Goal: Transaction & Acquisition: Purchase product/service

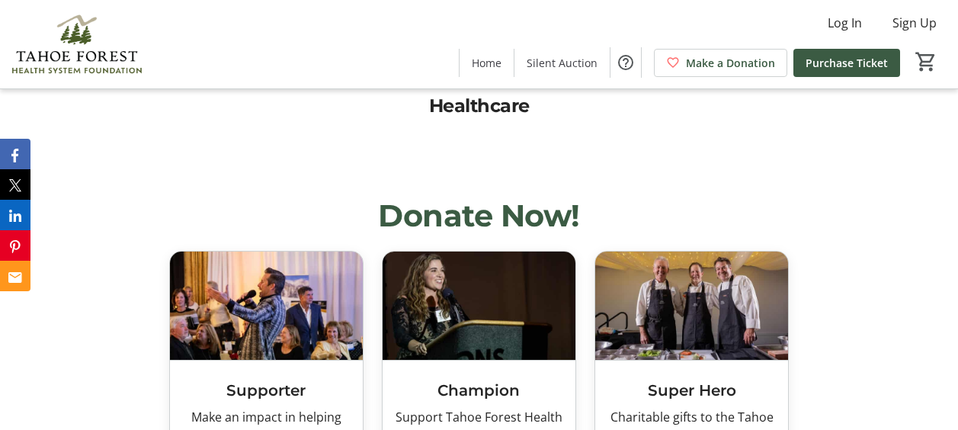
scroll to position [3352, 0]
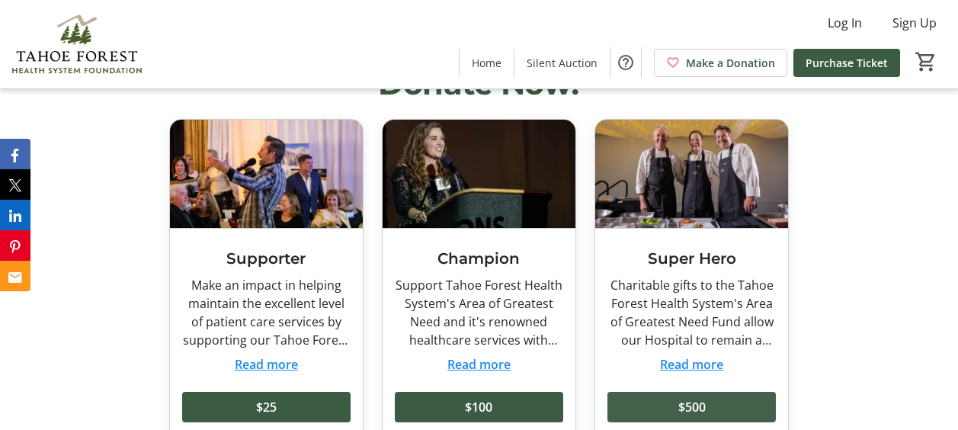
click at [644, 403] on span at bounding box center [691, 406] width 168 height 37
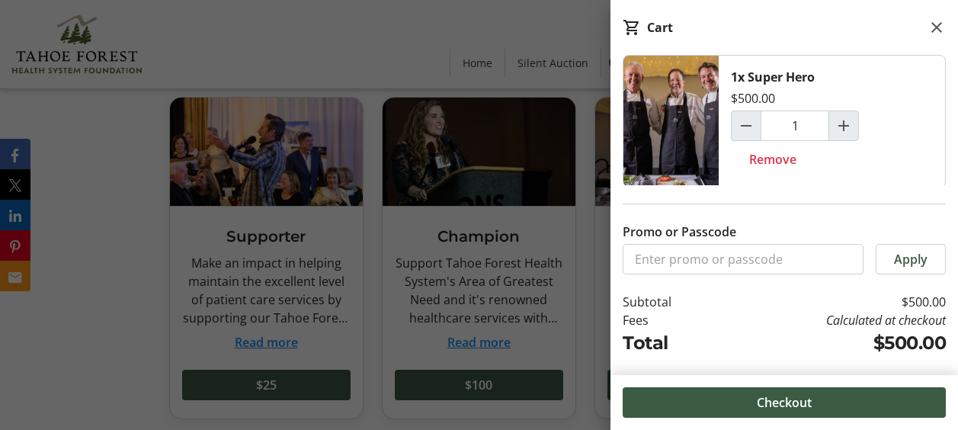
scroll to position [3428, 0]
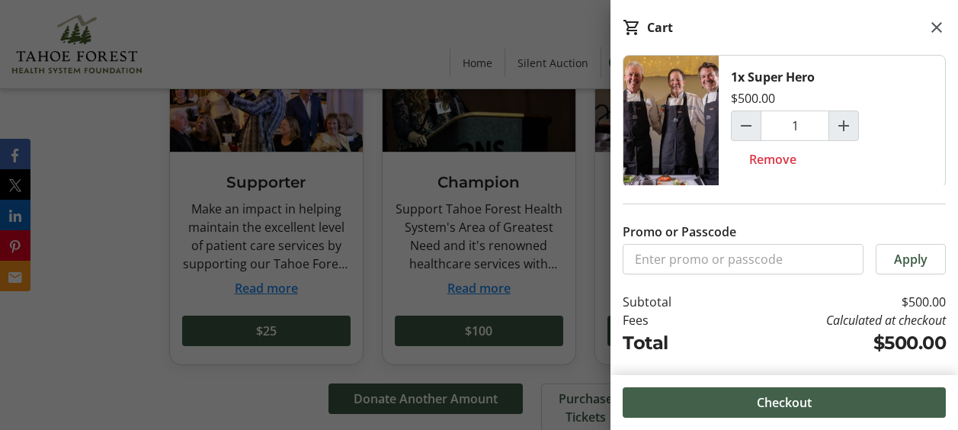
click at [794, 401] on span "Checkout" at bounding box center [783, 402] width 55 height 18
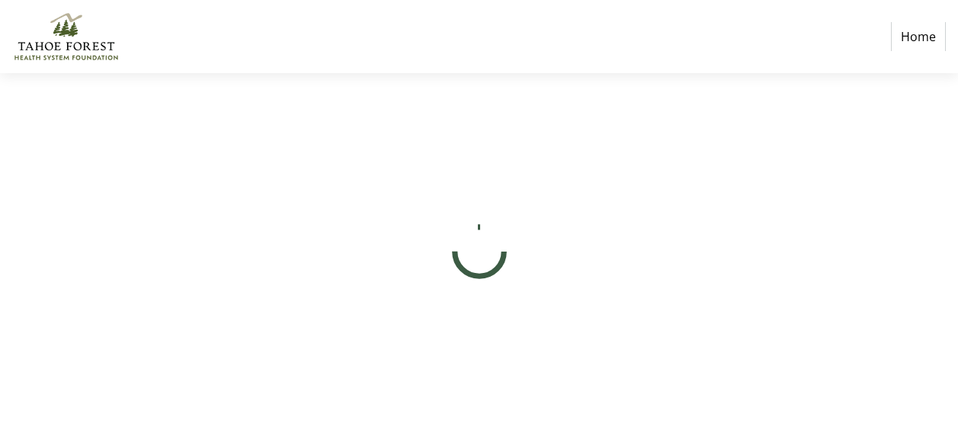
select select "US"
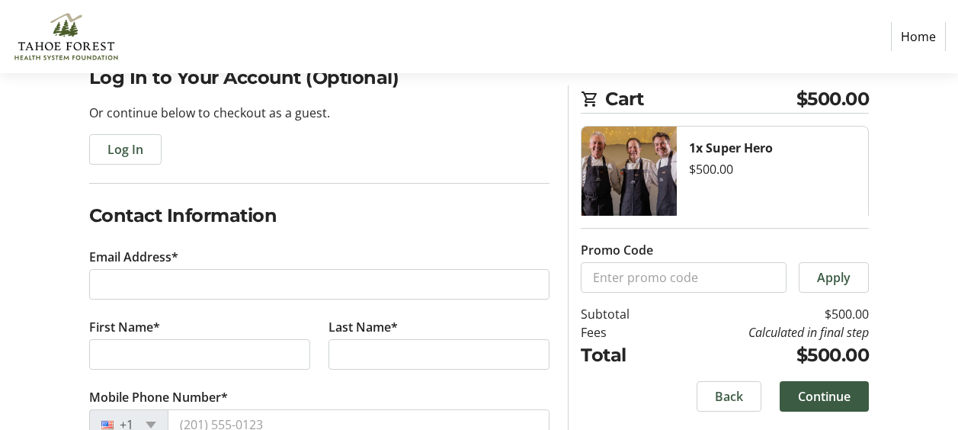
scroll to position [152, 0]
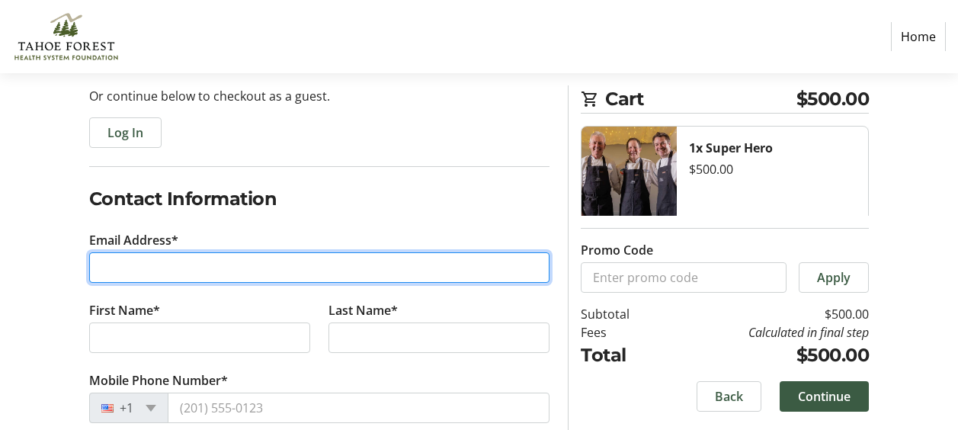
click at [300, 271] on input "Email Address*" at bounding box center [319, 267] width 461 height 30
type input "[EMAIL_ADDRESS][DOMAIN_NAME]"
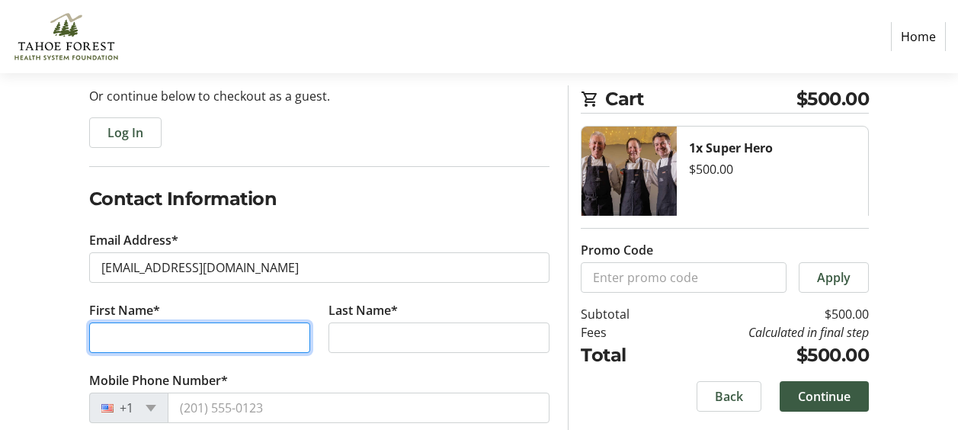
type input "[PERSON_NAME]"
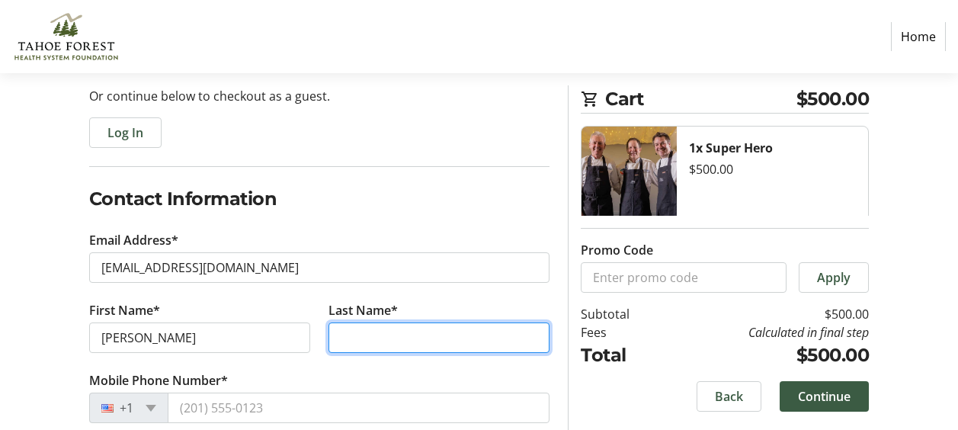
type input "[PERSON_NAME]"
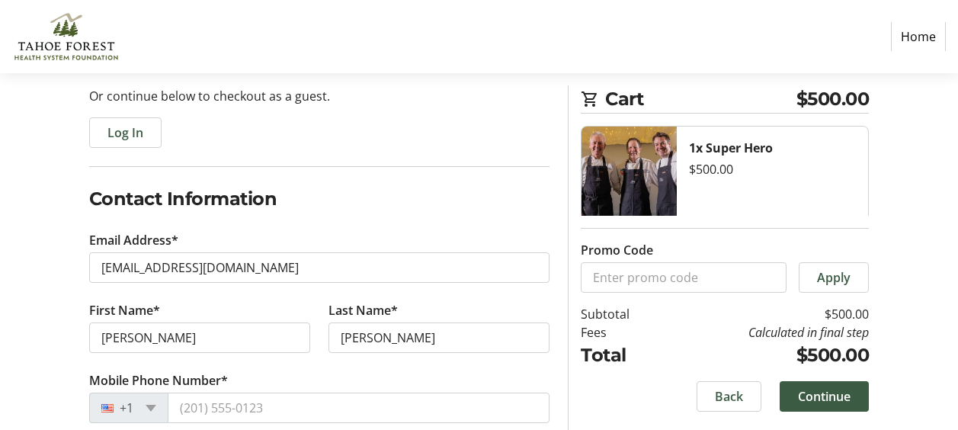
type input "[US_STATE]"
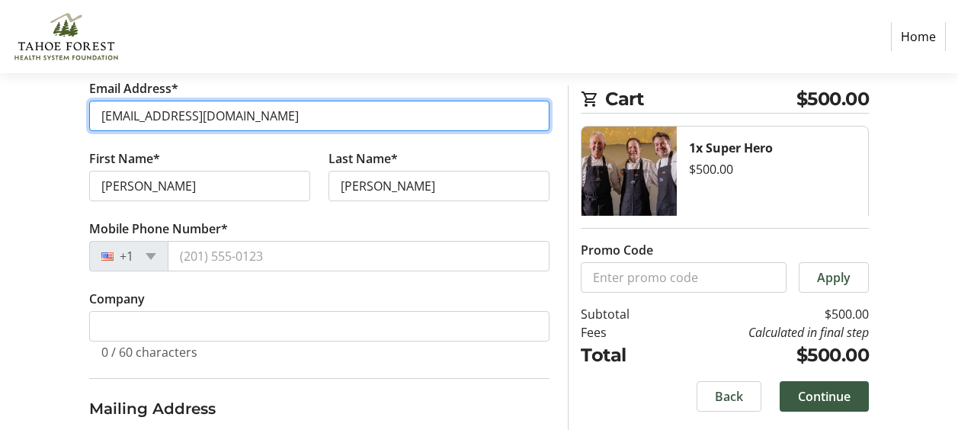
scroll to position [305, 0]
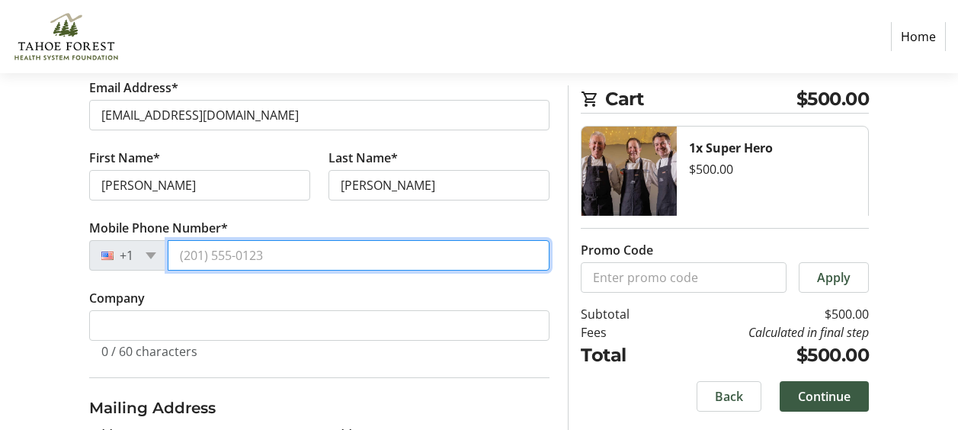
click at [219, 256] on input "Mobile Phone Number*" at bounding box center [359, 255] width 382 height 30
type input "[PHONE_NUMBER]"
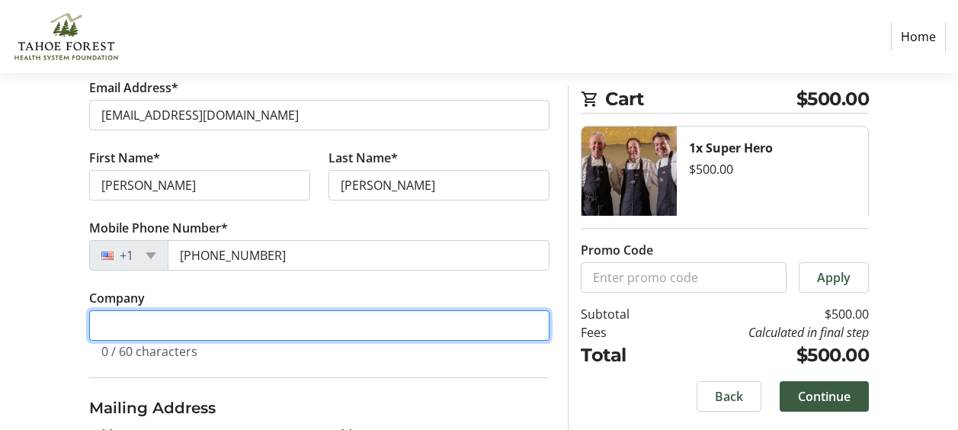
type input "The NBF Group, Inc."
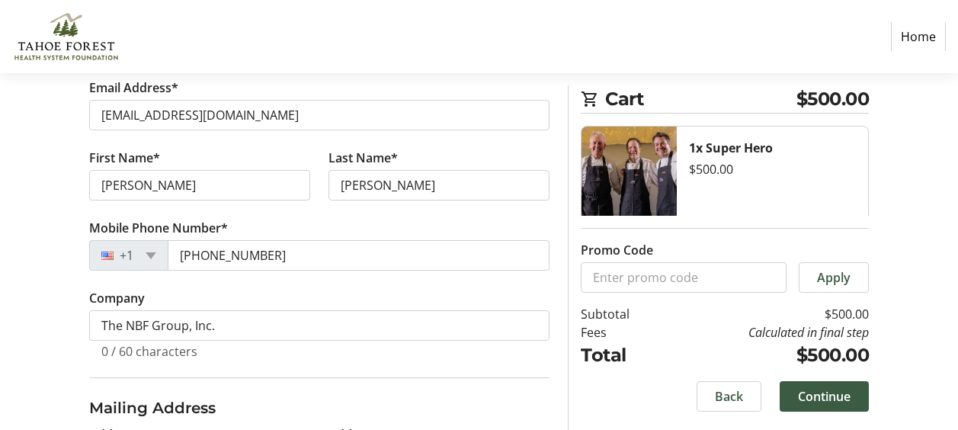
type input "[STREET_ADDRESS]"
select select "NV"
type input "89410"
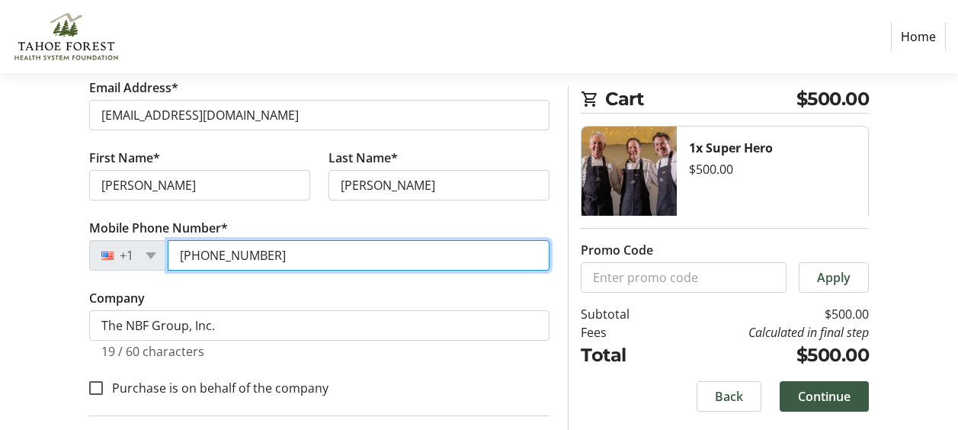
type input "[PHONE_NUMBER]"
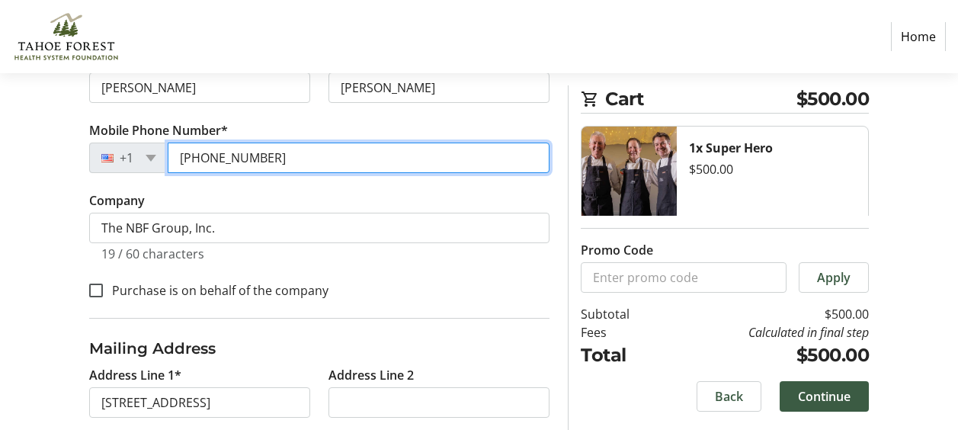
scroll to position [457, 0]
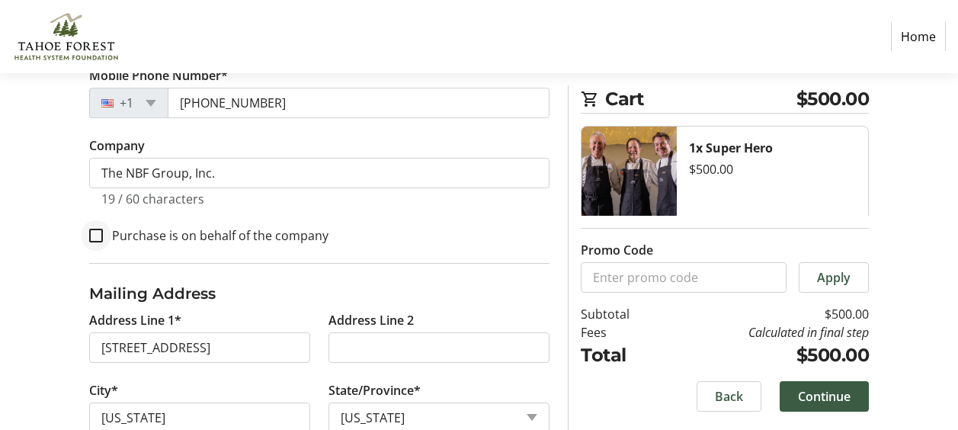
click at [103, 232] on div at bounding box center [96, 235] width 37 height 37
checkbox input "true"
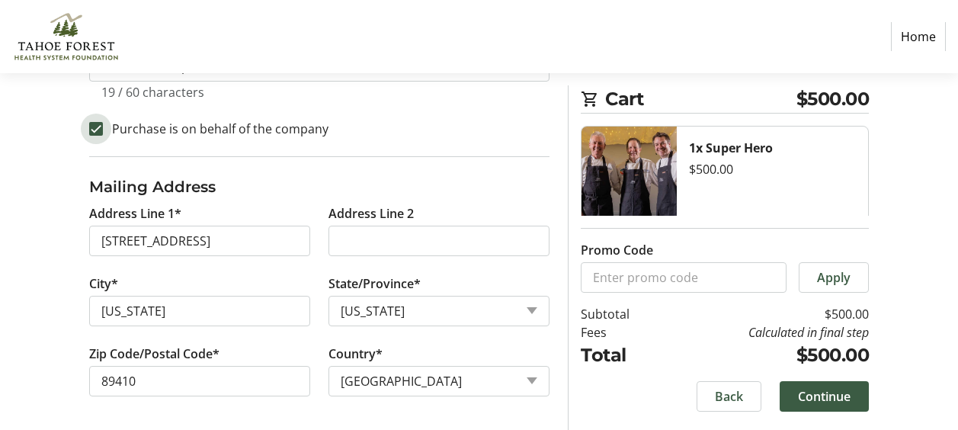
scroll to position [567, 0]
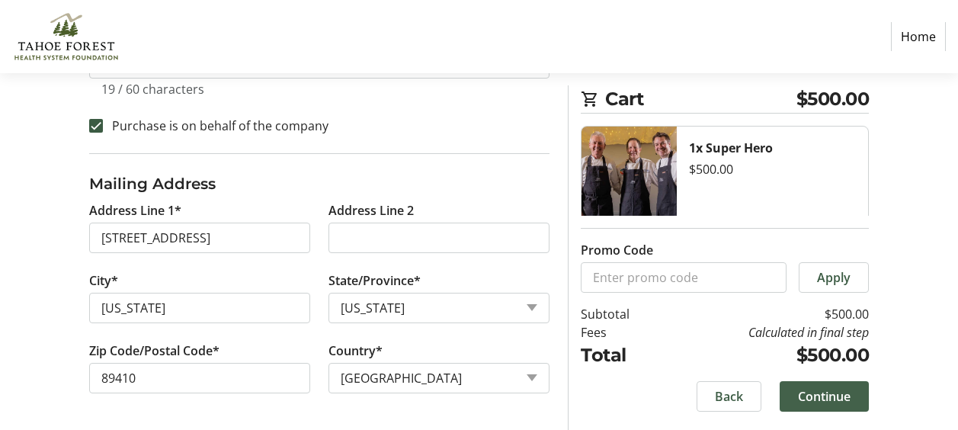
click at [836, 404] on span "Continue" at bounding box center [824, 396] width 53 height 18
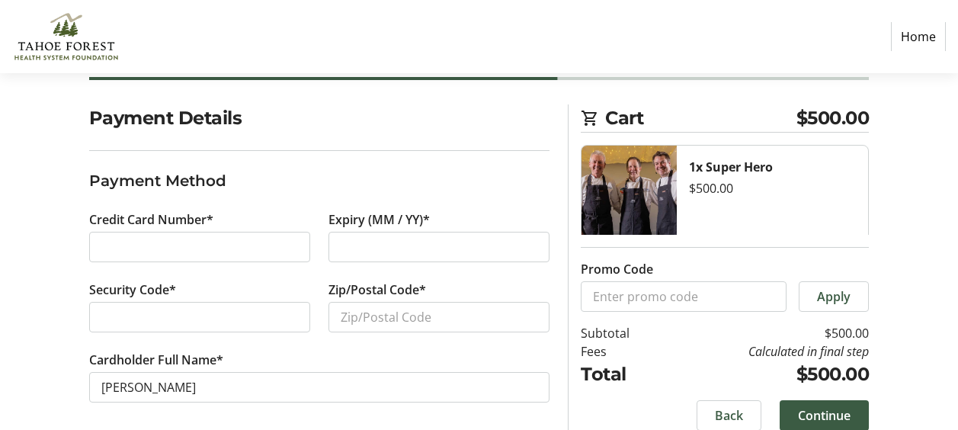
scroll to position [114, 0]
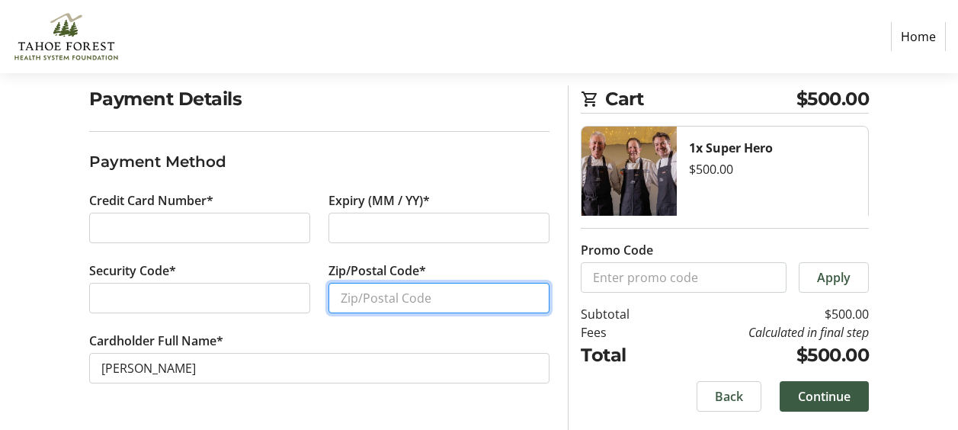
click at [416, 302] on input "Zip/Postal Code*" at bounding box center [438, 298] width 221 height 30
type input "89705"
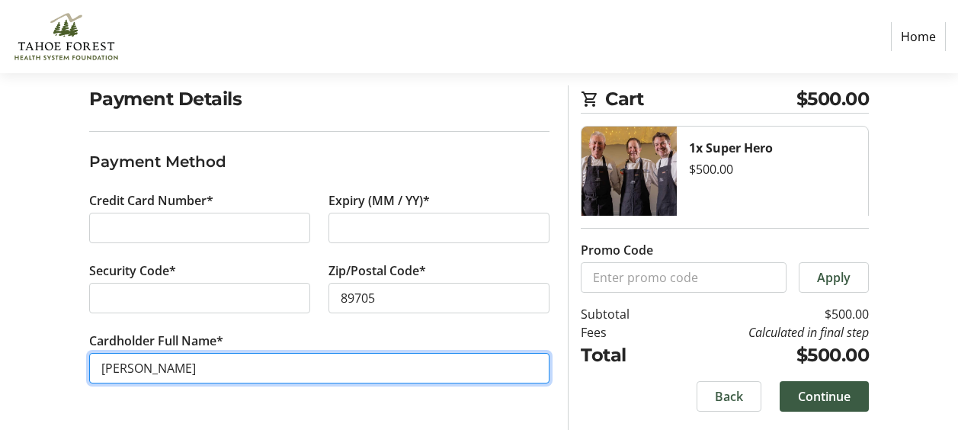
click at [132, 369] on input "[PERSON_NAME]" at bounding box center [319, 368] width 461 height 30
type input "[PERSON_NAME]"
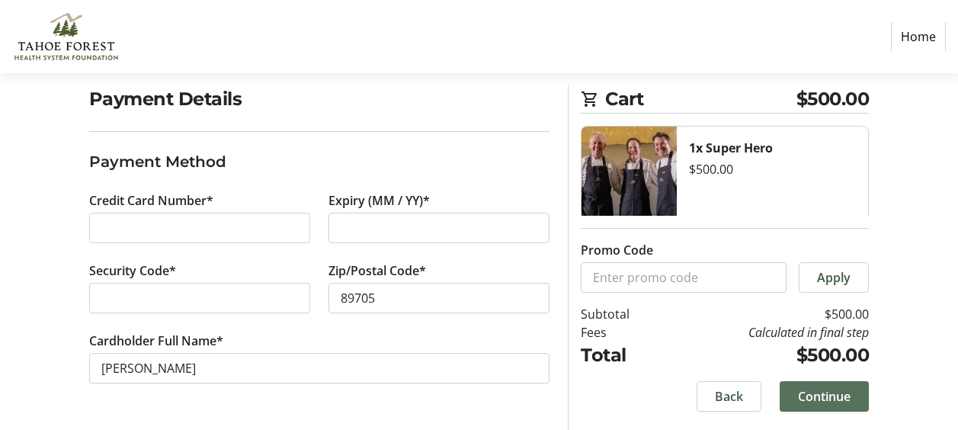
click at [854, 393] on span at bounding box center [823, 396] width 89 height 37
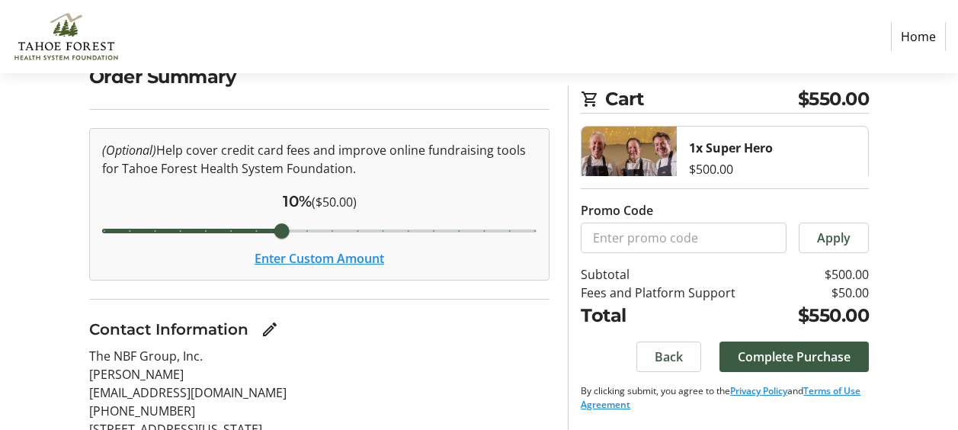
scroll to position [152, 0]
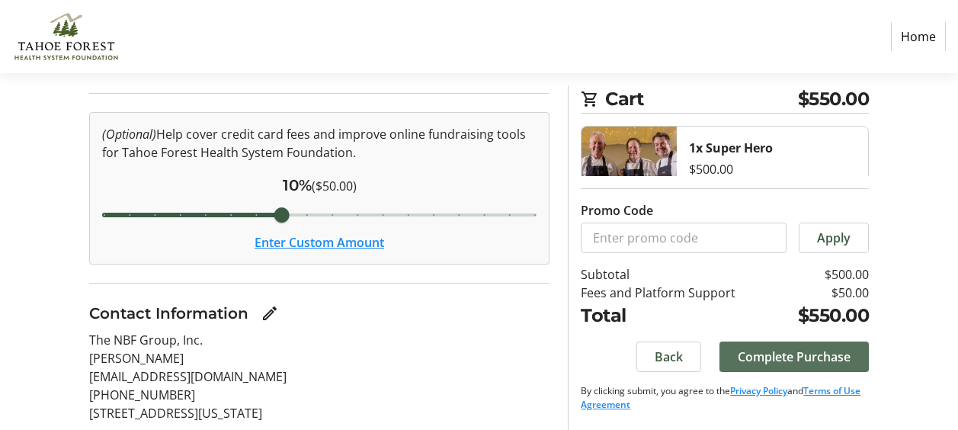
click at [820, 356] on span "Complete Purchase" at bounding box center [793, 356] width 113 height 18
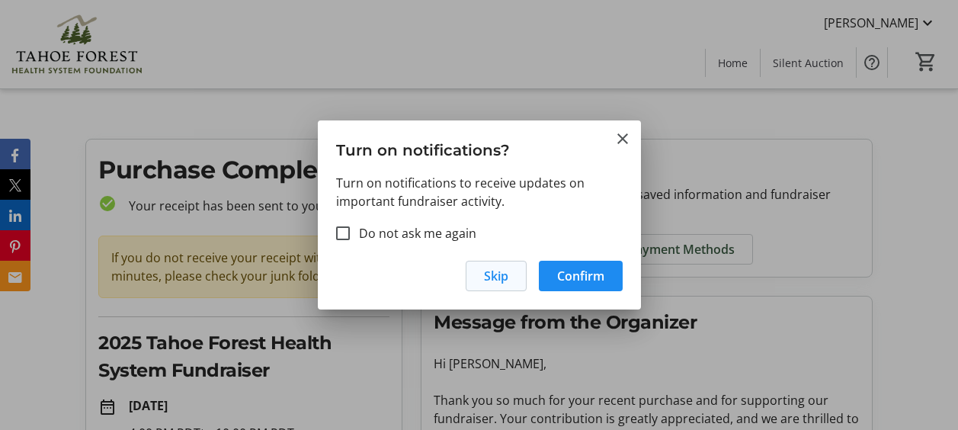
click at [513, 280] on span "button" at bounding box center [495, 275] width 59 height 37
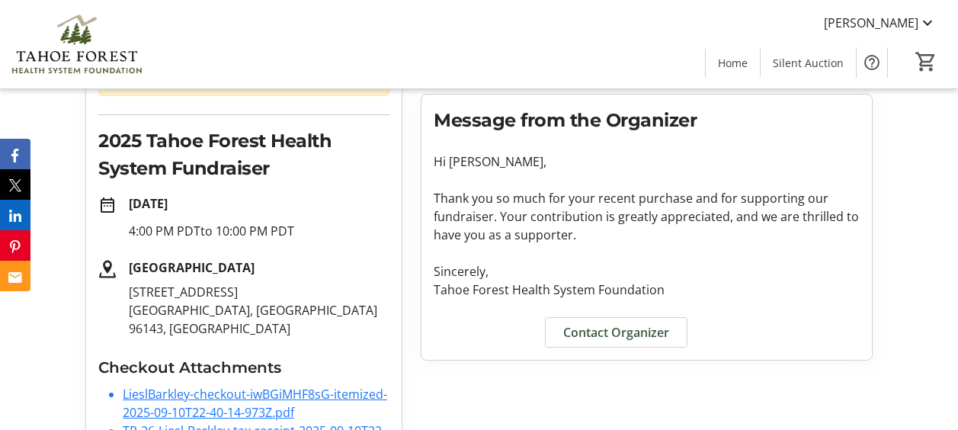
scroll to position [229, 0]
